Goal: Information Seeking & Learning: Understand process/instructions

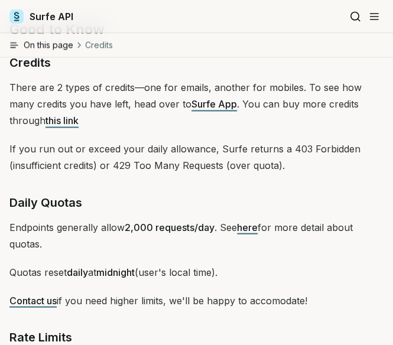
scroll to position [1655, 0]
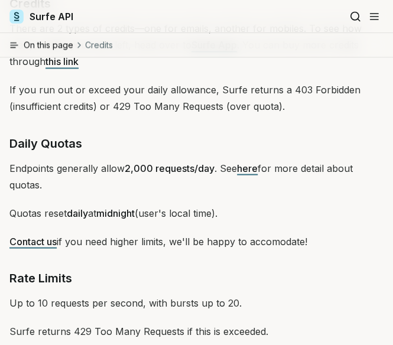
click at [249, 173] on link "here" at bounding box center [247, 168] width 21 height 12
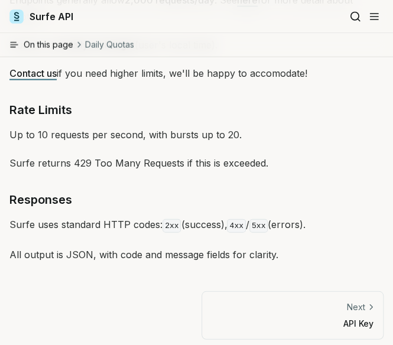
scroll to position [1832, 0]
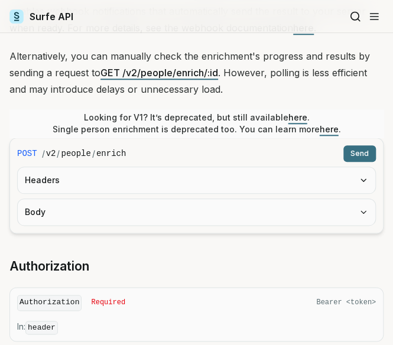
scroll to position [236, 0]
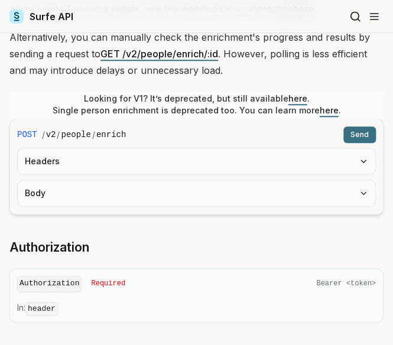
click at [131, 173] on form "POST / v2 / people / enrich Send Headers Body" at bounding box center [196, 167] width 374 height 96
click at [138, 159] on button "Headers" at bounding box center [196, 161] width 357 height 26
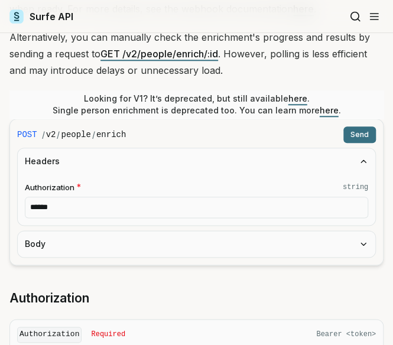
click at [131, 227] on form "POST / v2 / people / enrich Send Headers Authorization * string ****** Body" at bounding box center [196, 192] width 374 height 147
click at [124, 240] on button "Body" at bounding box center [196, 244] width 357 height 26
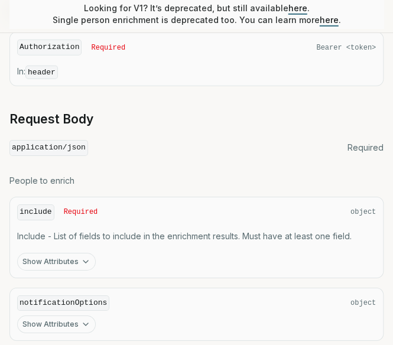
scroll to position [945, 0]
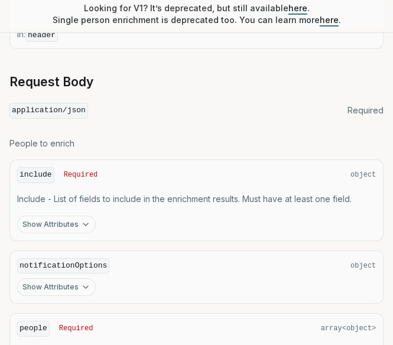
click at [71, 216] on button "Show Attributes" at bounding box center [56, 225] width 79 height 18
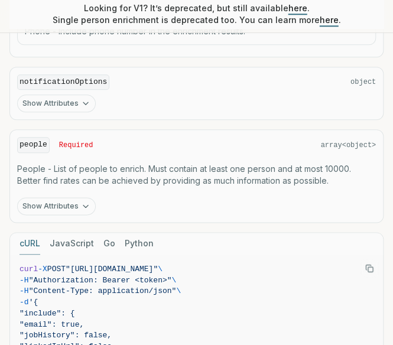
scroll to position [1477, 0]
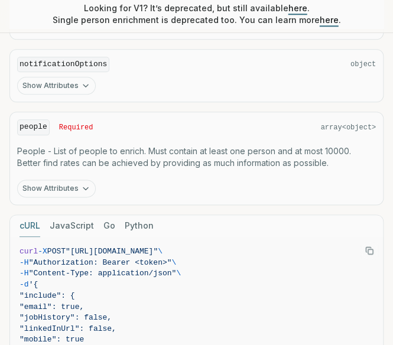
click at [60, 180] on button "Show Attributes" at bounding box center [56, 189] width 79 height 18
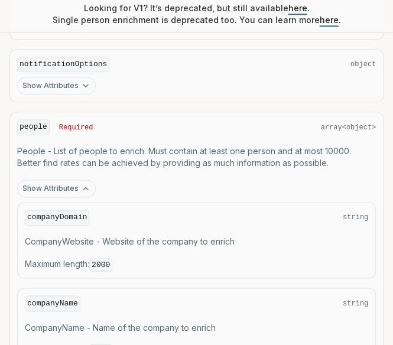
click at [95, 258] on code "2000" at bounding box center [100, 265] width 23 height 14
click at [133, 258] on span "Maximum length : 2000" at bounding box center [196, 264] width 343 height 13
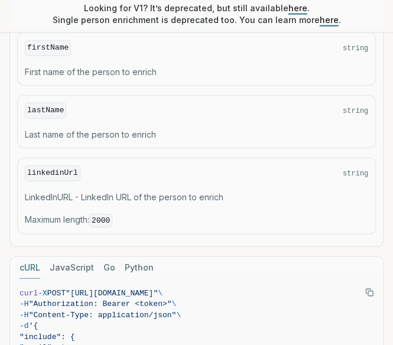
scroll to position [1891, 0]
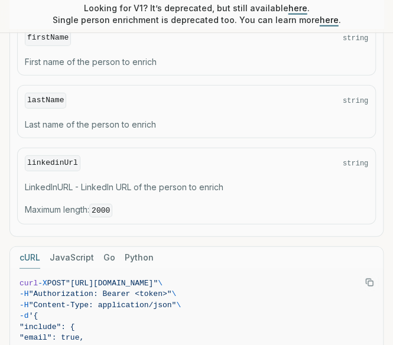
click at [105, 204] on code "2000" at bounding box center [100, 211] width 23 height 14
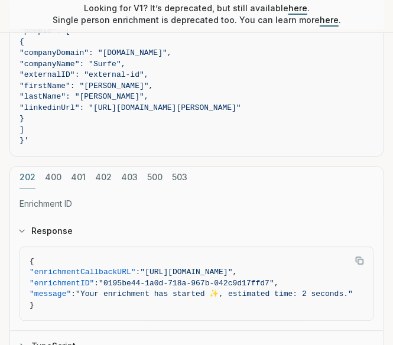
scroll to position [2304, 0]
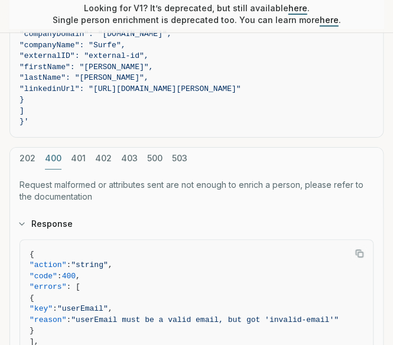
click at [51, 148] on button "400" at bounding box center [53, 159] width 17 height 22
click at [73, 148] on button "401" at bounding box center [78, 159] width 15 height 22
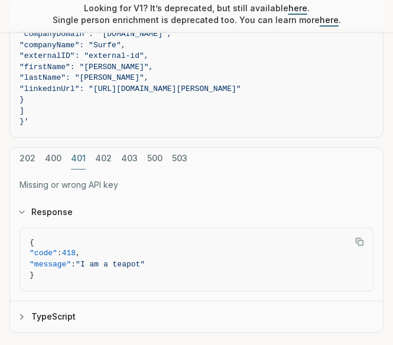
click at [96, 148] on button "402" at bounding box center [103, 159] width 17 height 22
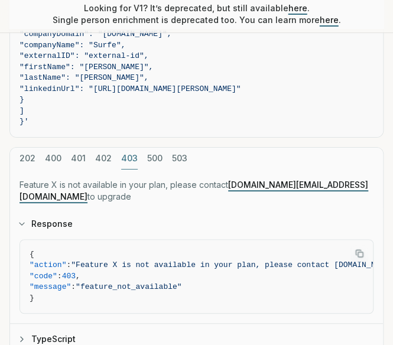
click at [128, 148] on button "403" at bounding box center [129, 159] width 17 height 22
click at [247, 148] on div "202 400 401 402 403 500 503" at bounding box center [196, 159] width 373 height 22
click at [21, 148] on button "202" at bounding box center [27, 159] width 16 height 22
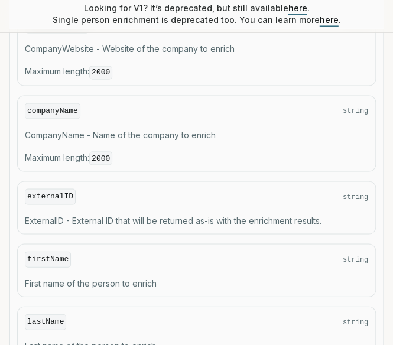
scroll to position [1603, 0]
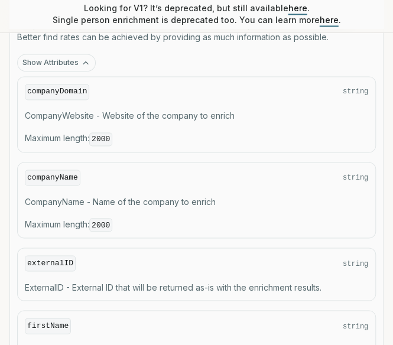
click at [122, 218] on span "Maximum length : 2000" at bounding box center [196, 224] width 343 height 13
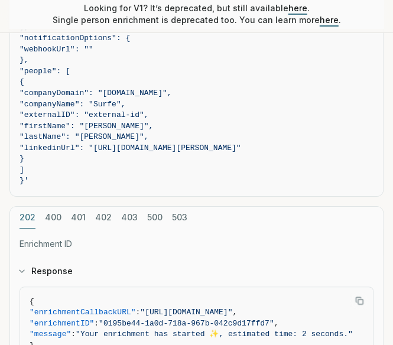
scroll to position [2371, 0]
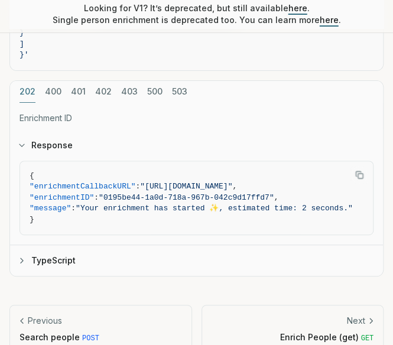
click at [302, 315] on div "Next" at bounding box center [293, 321] width 162 height 12
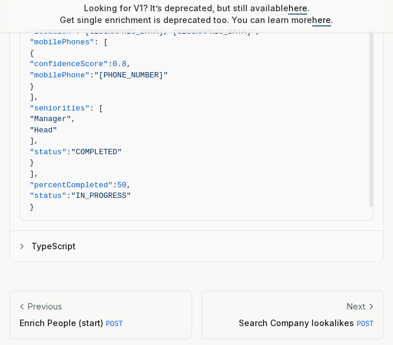
scroll to position [191, 0]
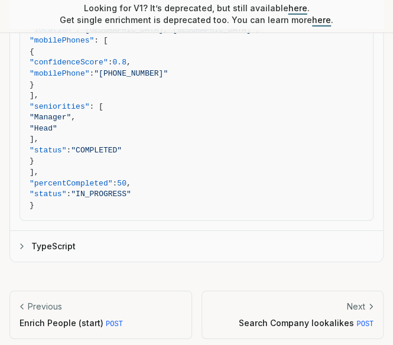
click at [314, 317] on p "Search Company lookalikes POST" at bounding box center [293, 323] width 162 height 12
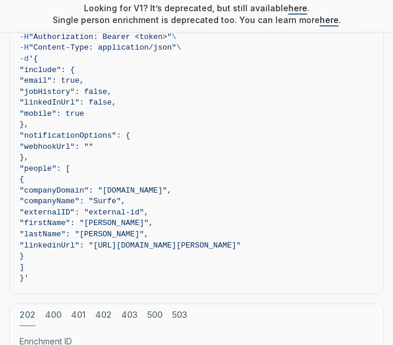
scroll to position [1172, 0]
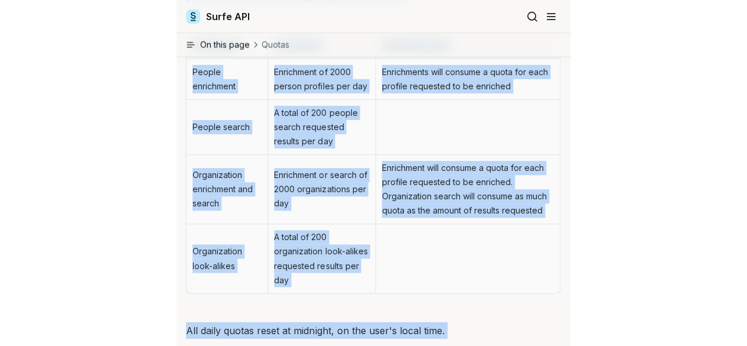
scroll to position [757, 0]
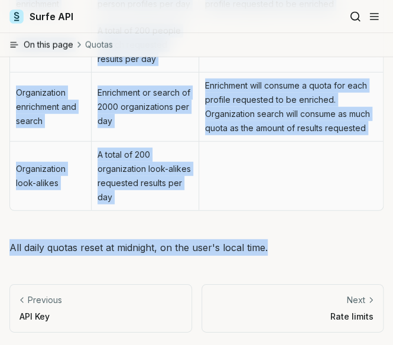
drag, startPoint x: 6, startPoint y: 73, endPoint x: 290, endPoint y: 253, distance: 336.2
copy div "Quotas The following quotas apply when using the Surfe API. Contact customer su…"
